Goal: Task Accomplishment & Management: Manage account settings

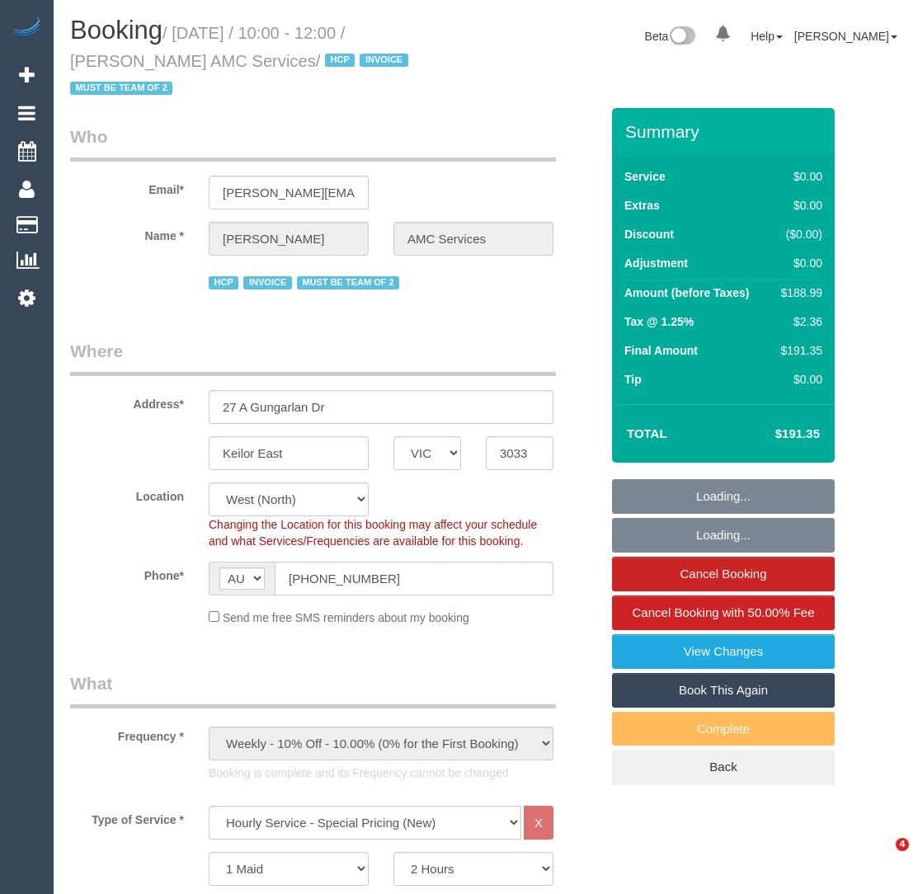
select select "VIC"
select select "120"
select select "number:28"
select select "number:14"
select select "number:19"
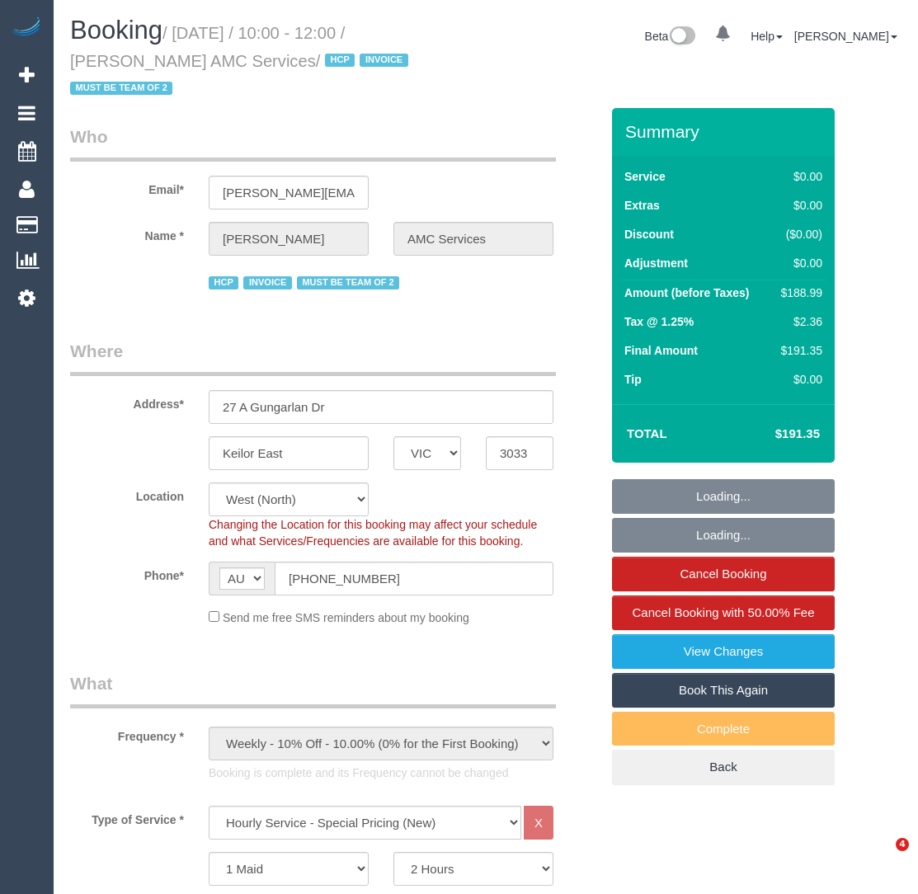
select select "number:24"
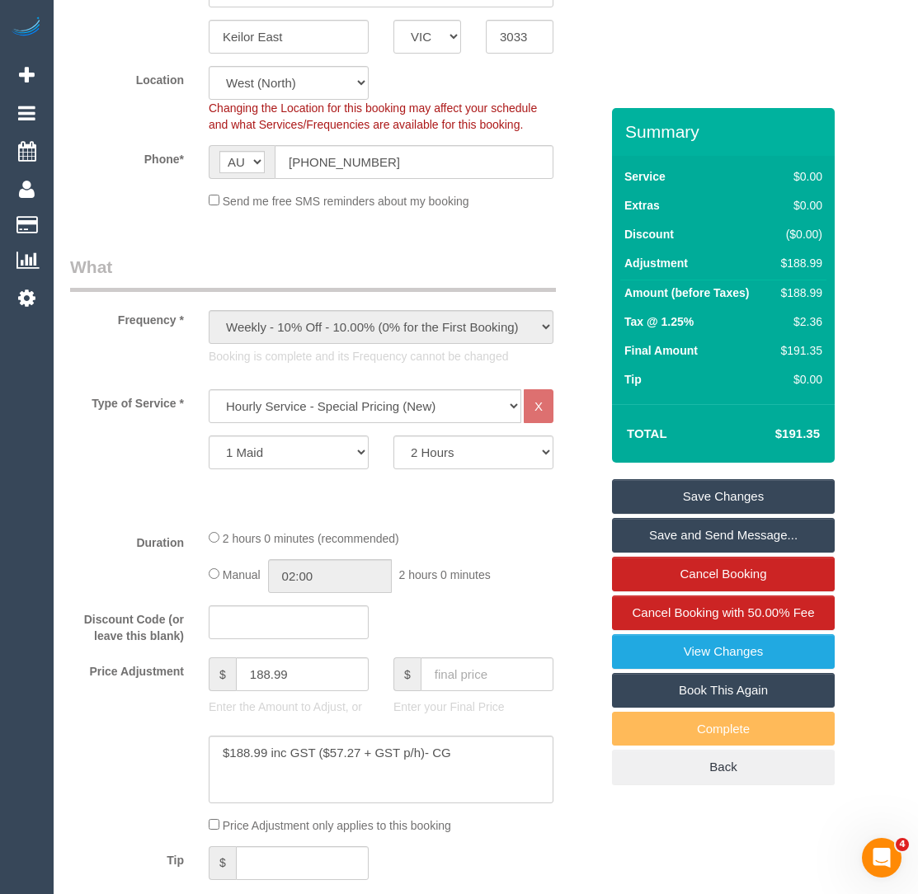
scroll to position [503, 0]
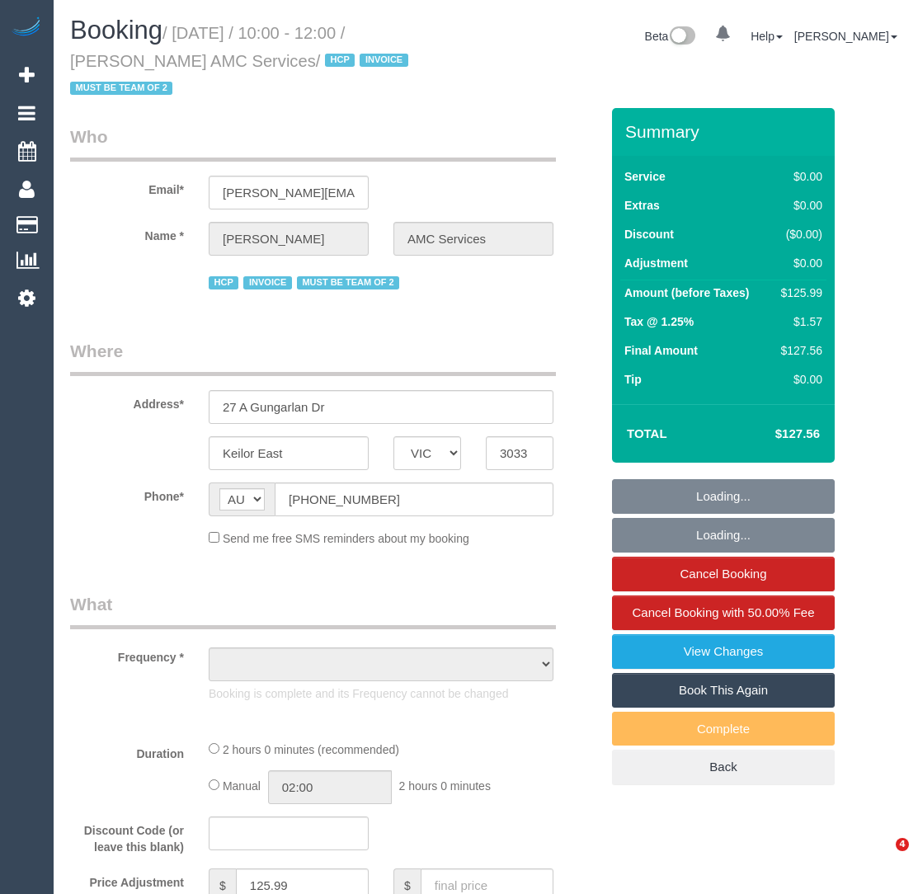
select select "VIC"
select select "object:538"
select select "120"
select select "number:28"
select select "number:14"
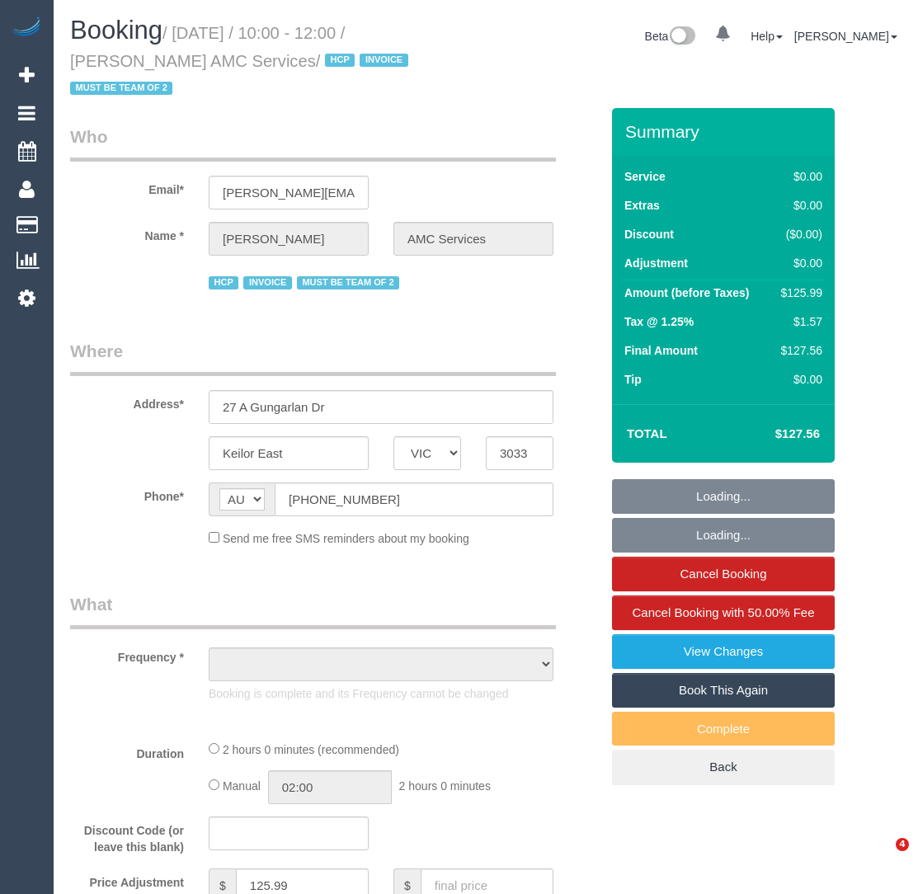
select select "number:19"
select select "number:24"
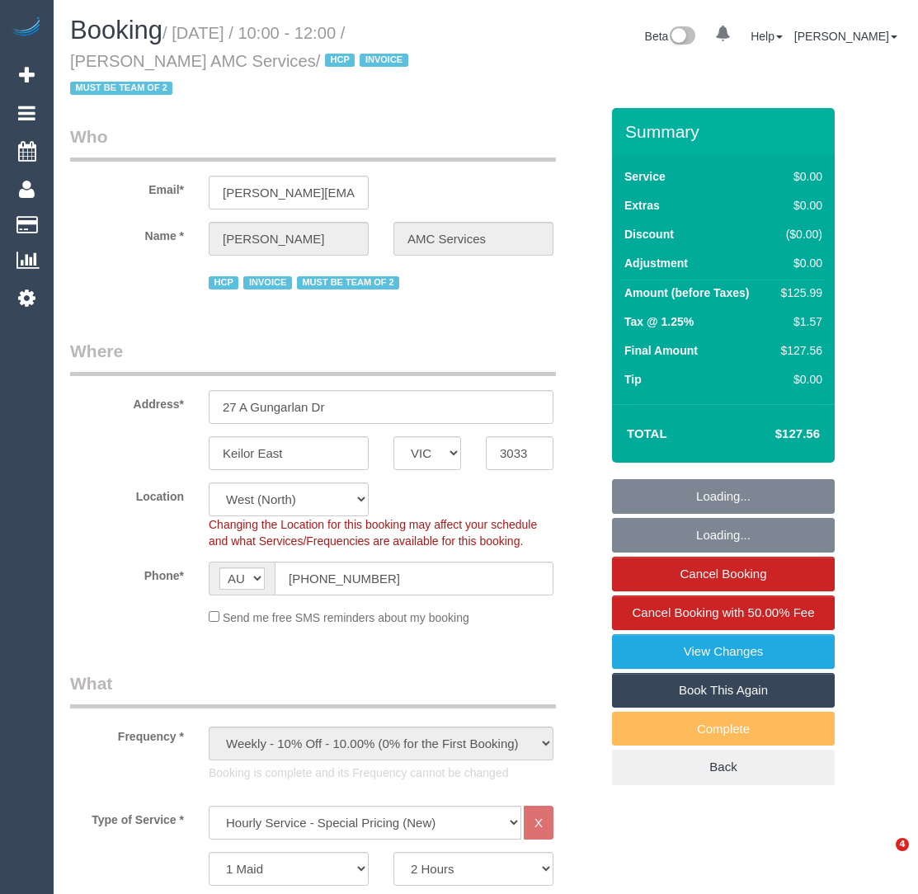
select select "object:829"
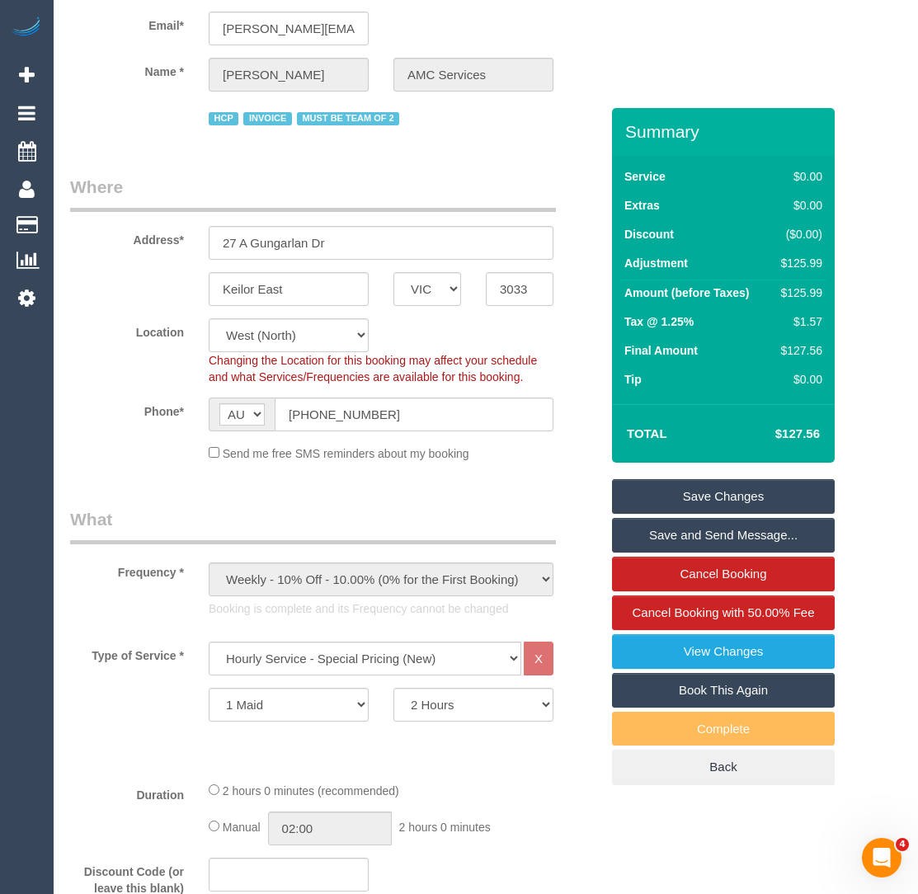
scroll to position [280, 0]
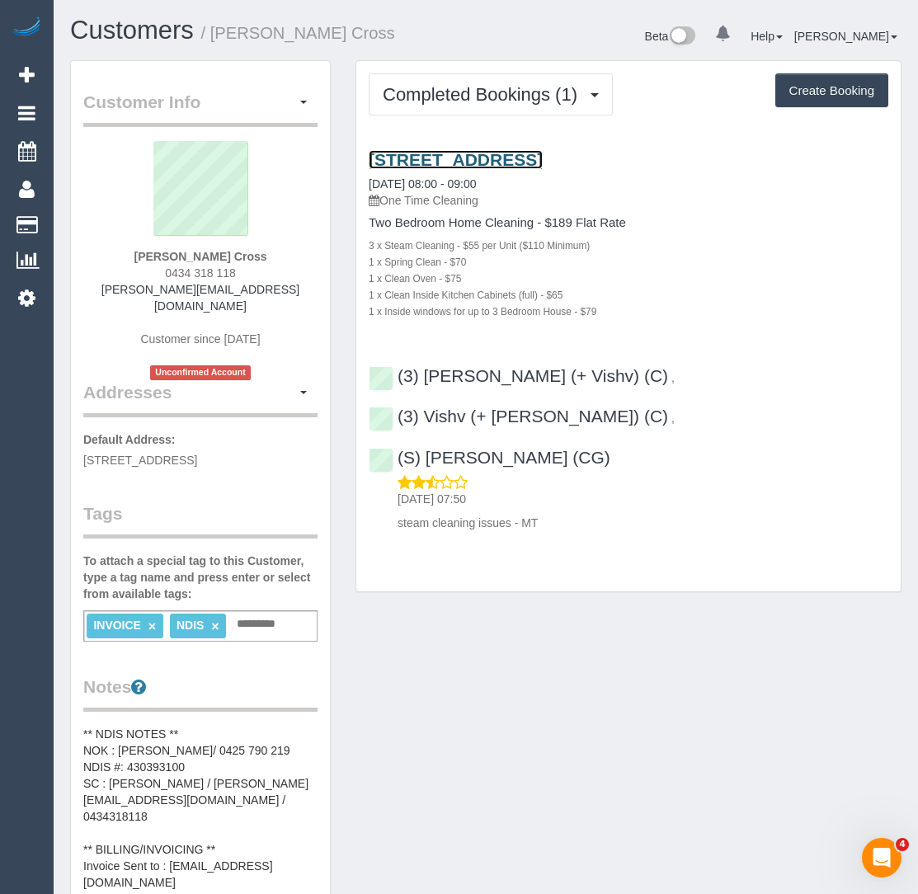
click at [543, 161] on link "5/787 Burwood Road, Hawthorn East, VIC 3123" at bounding box center [456, 159] width 174 height 19
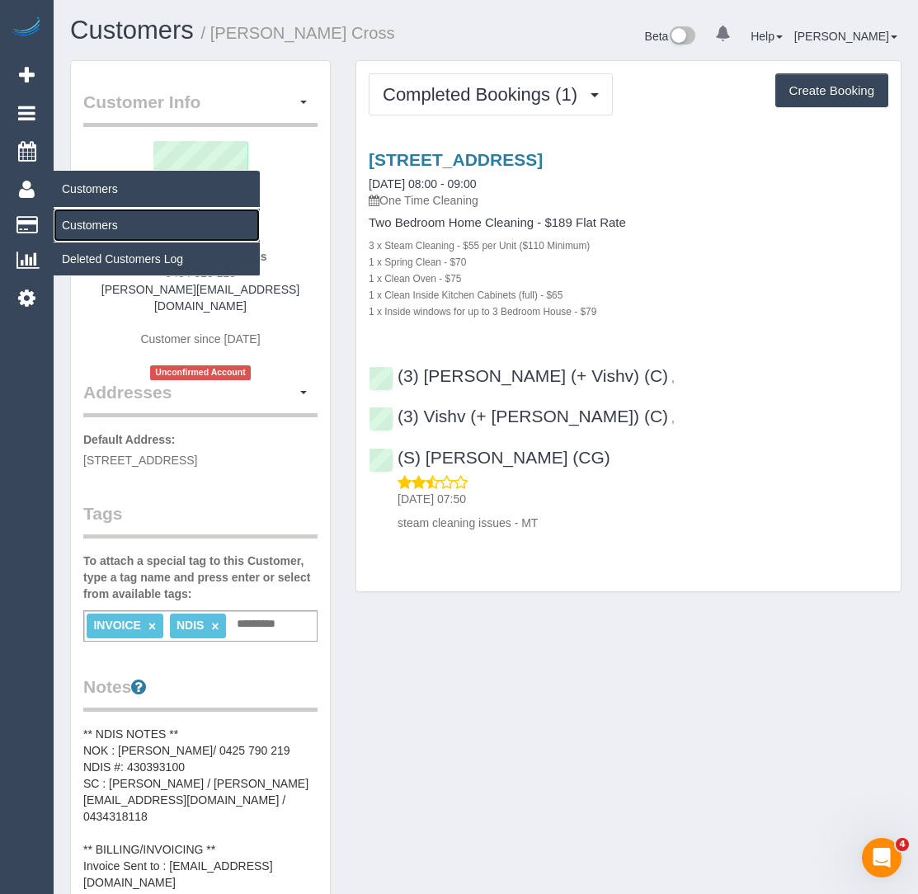
click at [87, 221] on link "Customers" at bounding box center [157, 225] width 206 height 33
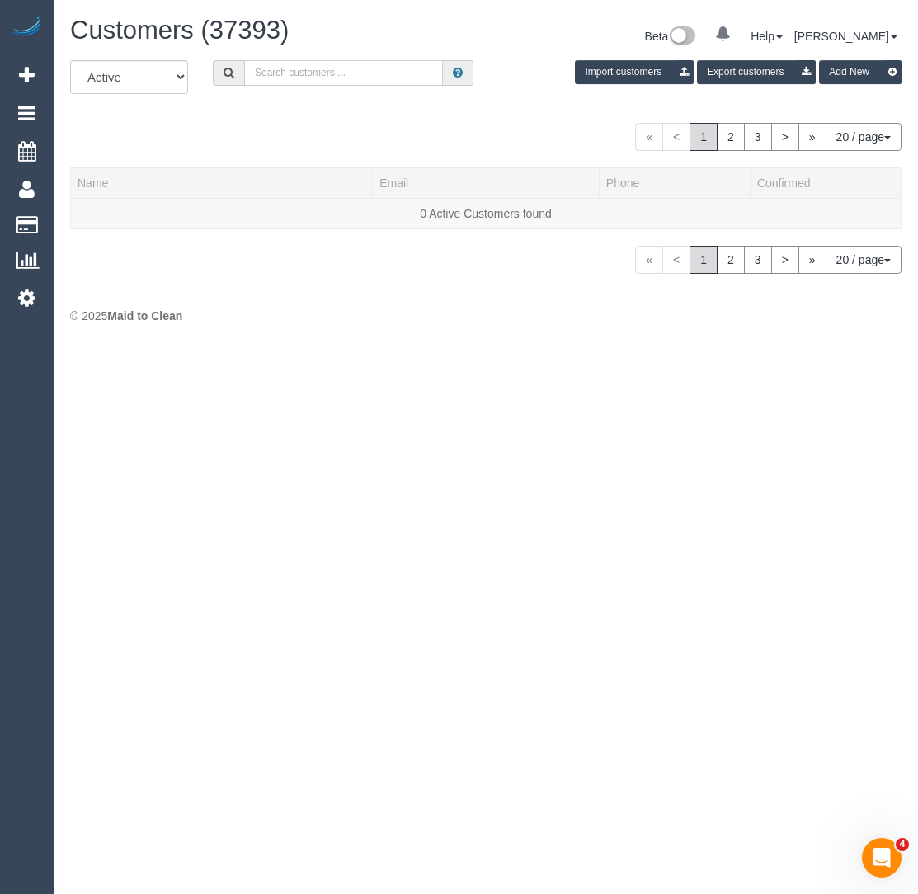
click at [270, 83] on input "text" at bounding box center [343, 73] width 199 height 26
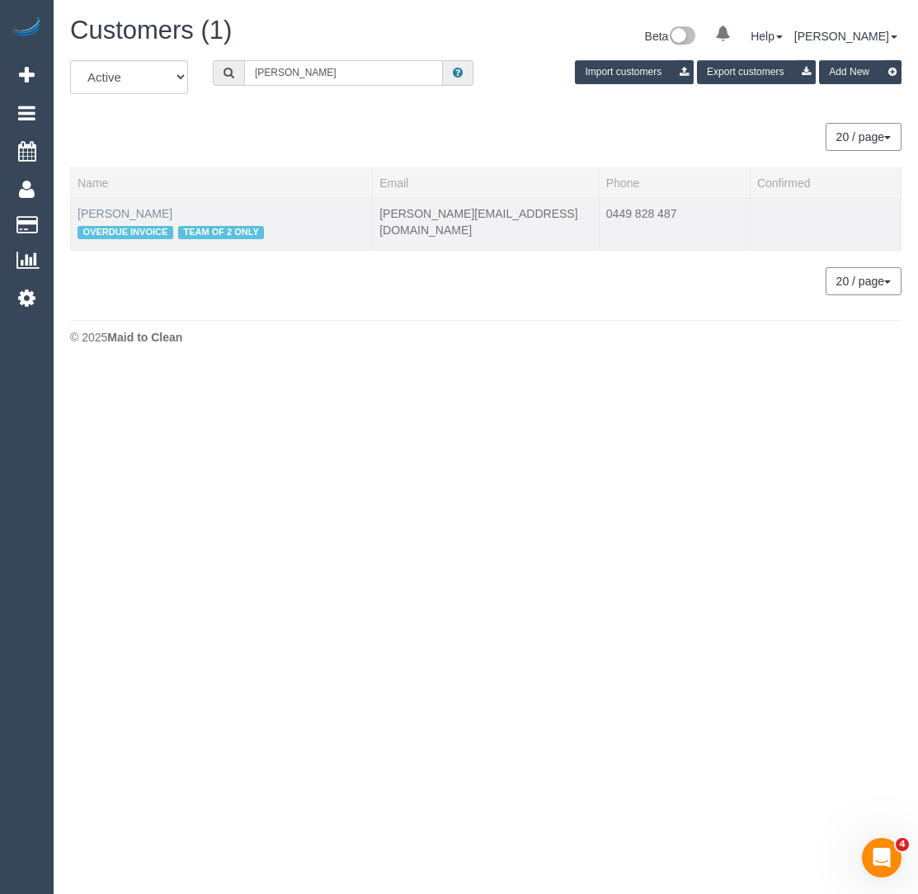
type input "mahnaz khan"
click at [139, 212] on link "Mahnaz Khan" at bounding box center [125, 213] width 95 height 13
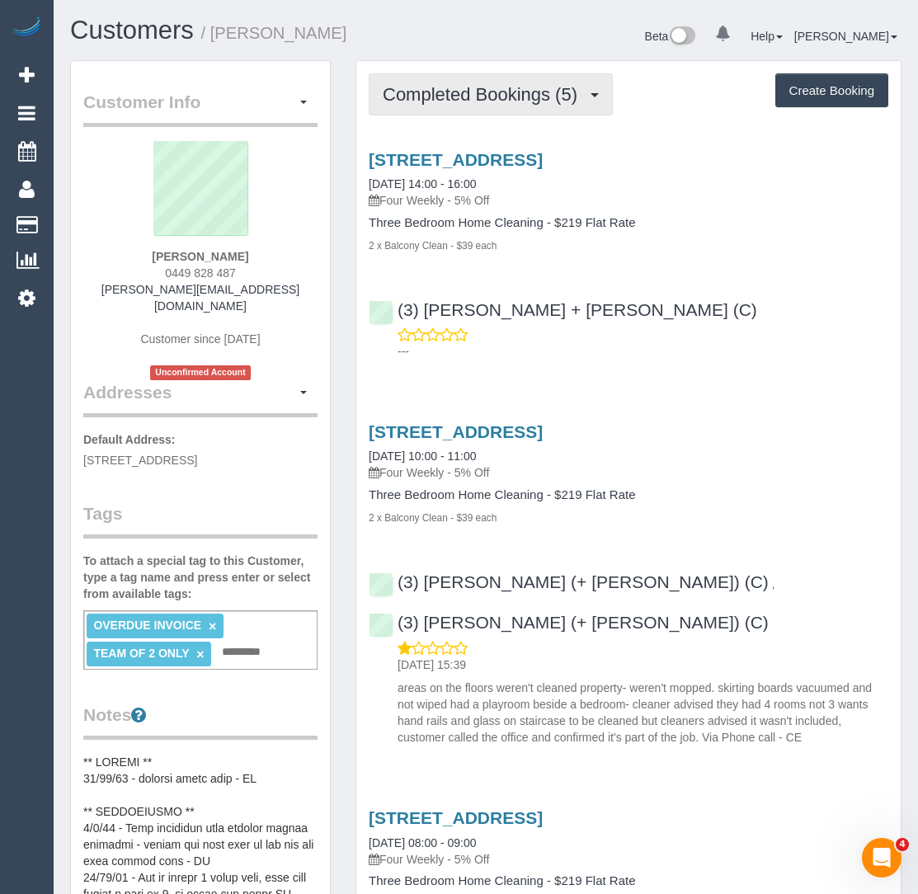
click at [449, 84] on span "Completed Bookings (5)" at bounding box center [484, 94] width 203 height 21
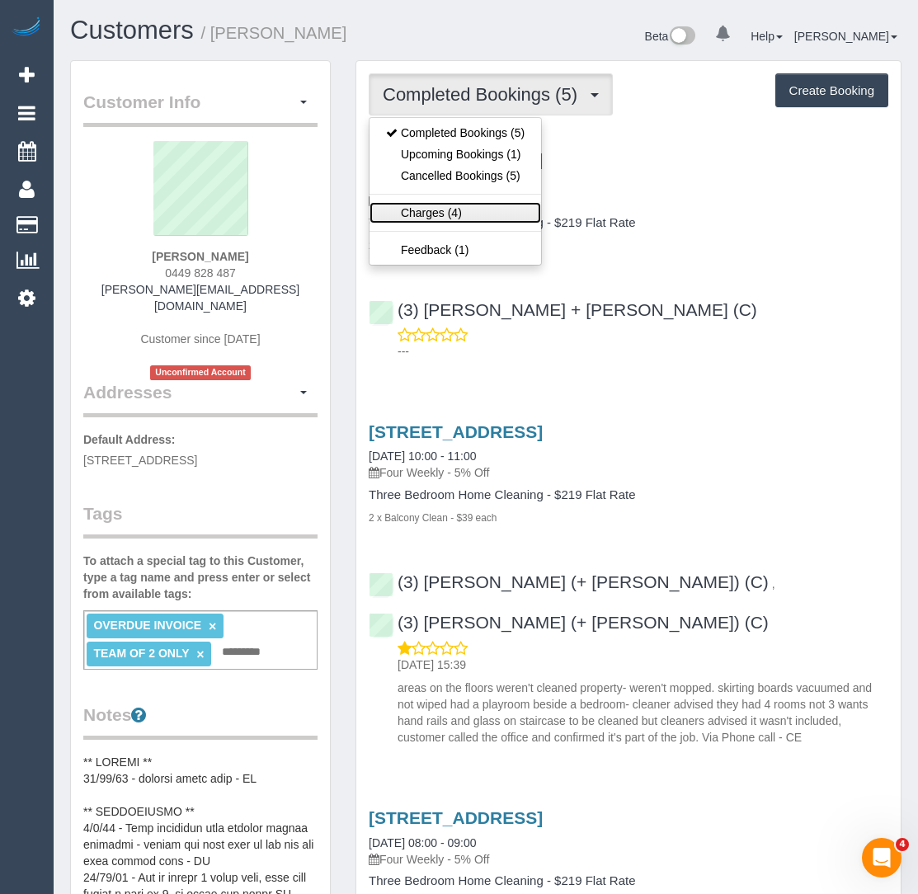
click at [437, 203] on link "Charges (4)" at bounding box center [454, 212] width 171 height 21
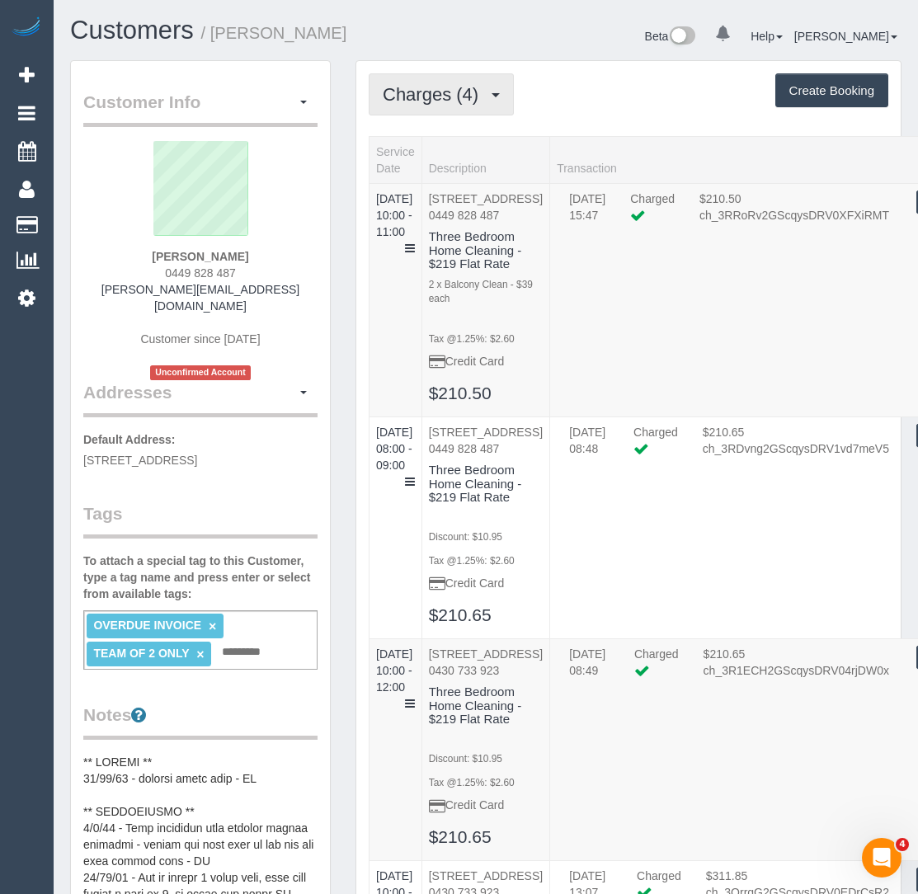
click at [458, 92] on span "Charges (4)" at bounding box center [435, 94] width 104 height 21
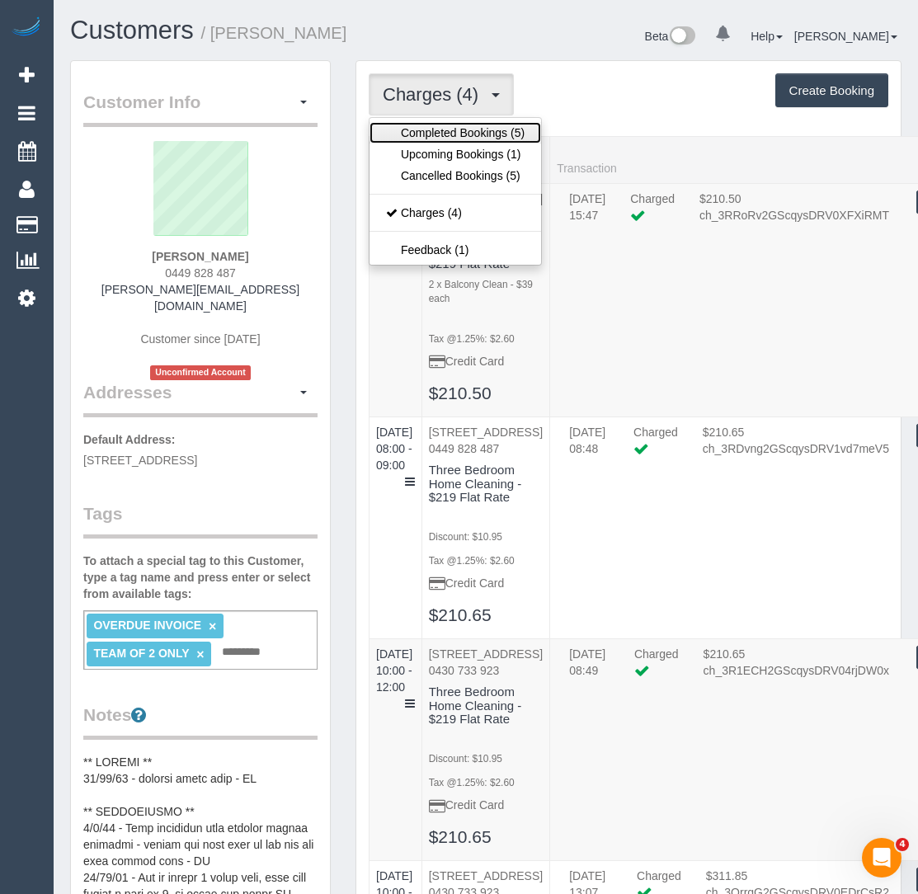
click at [457, 126] on link "Completed Bookings (5)" at bounding box center [454, 132] width 171 height 21
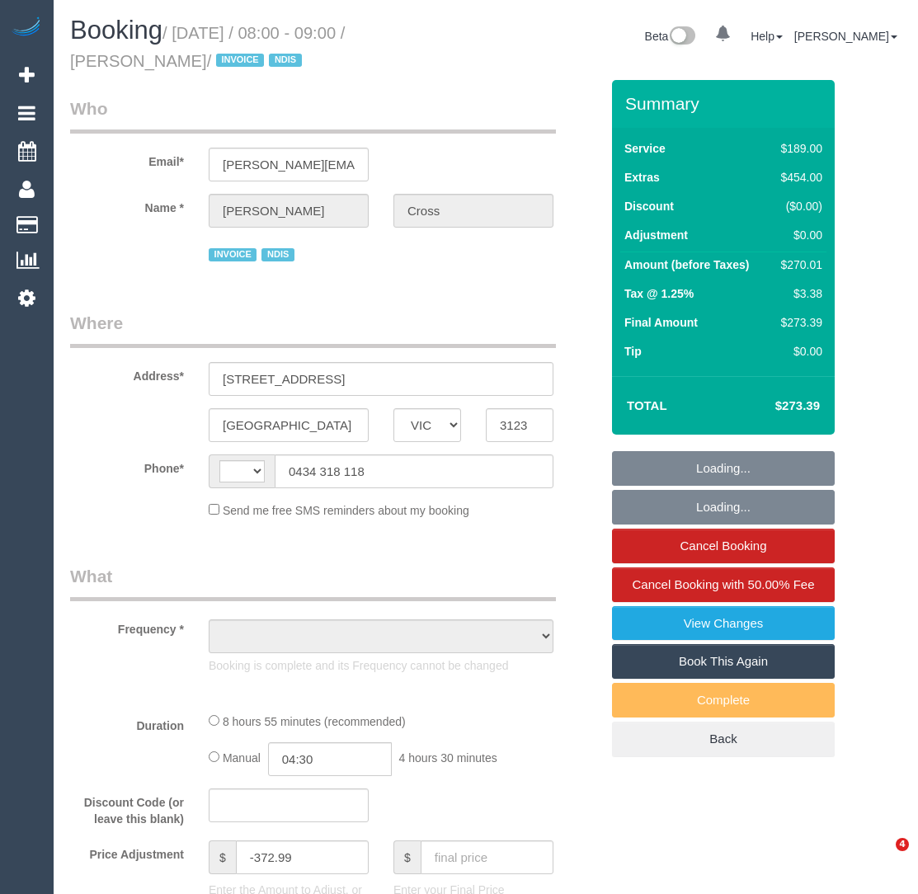
select select "VIC"
select select "string:AU"
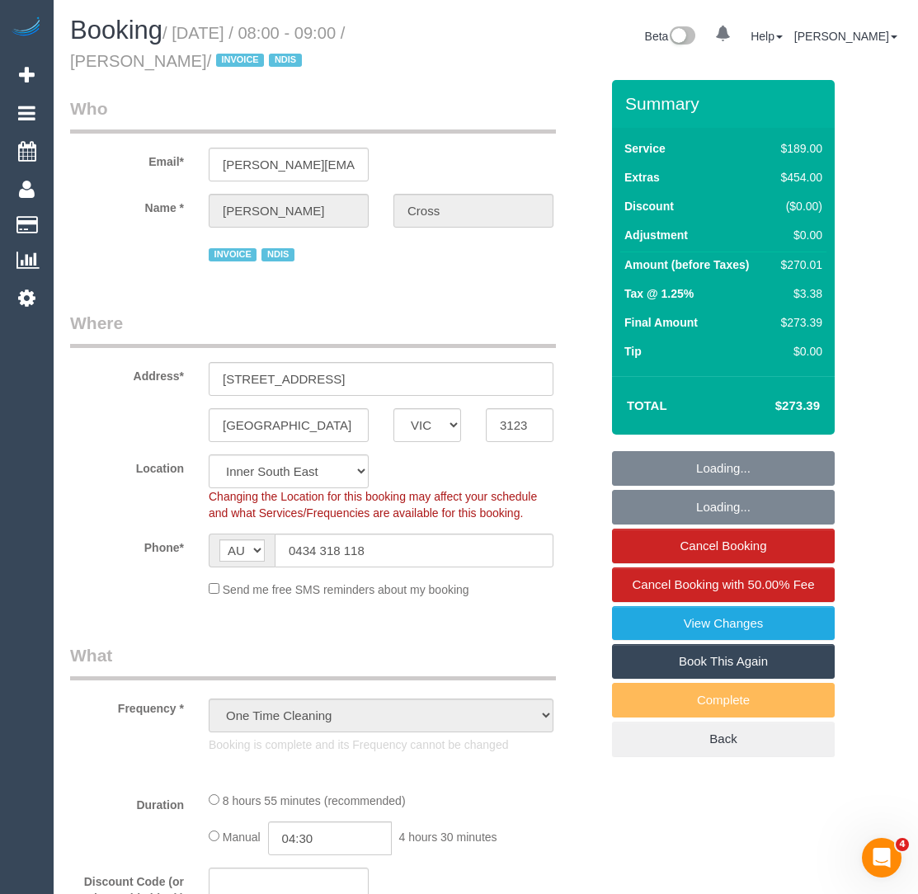
select select "object:734"
select select "number:28"
select select "number:14"
select select "number:19"
select select "number:24"
